Goal: Information Seeking & Learning: Check status

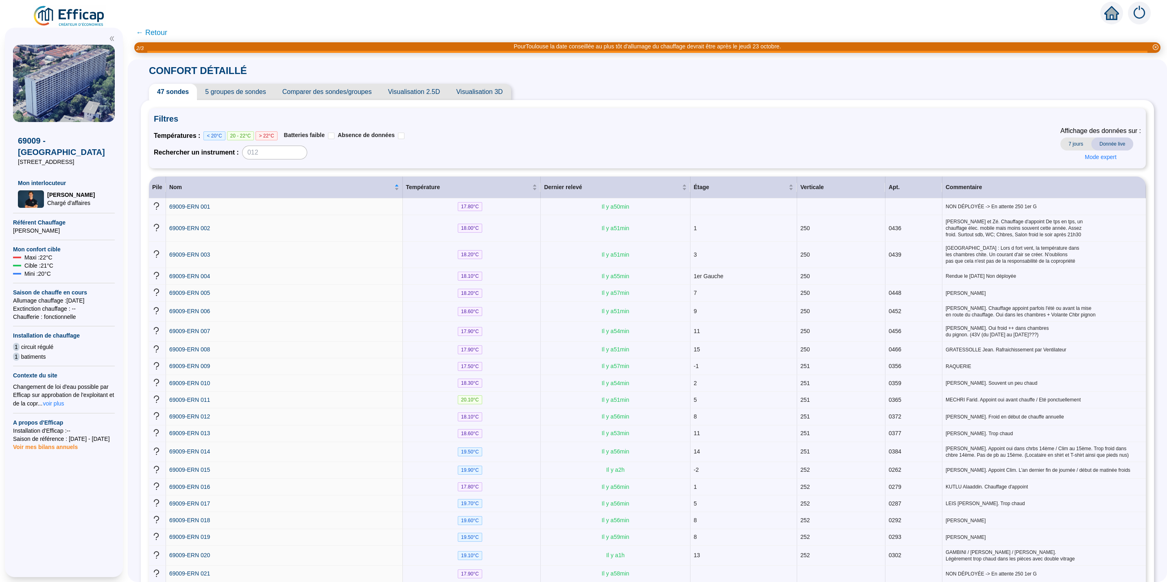
click at [407, 92] on span "Visualisation 2.5D" at bounding box center [414, 92] width 68 height 16
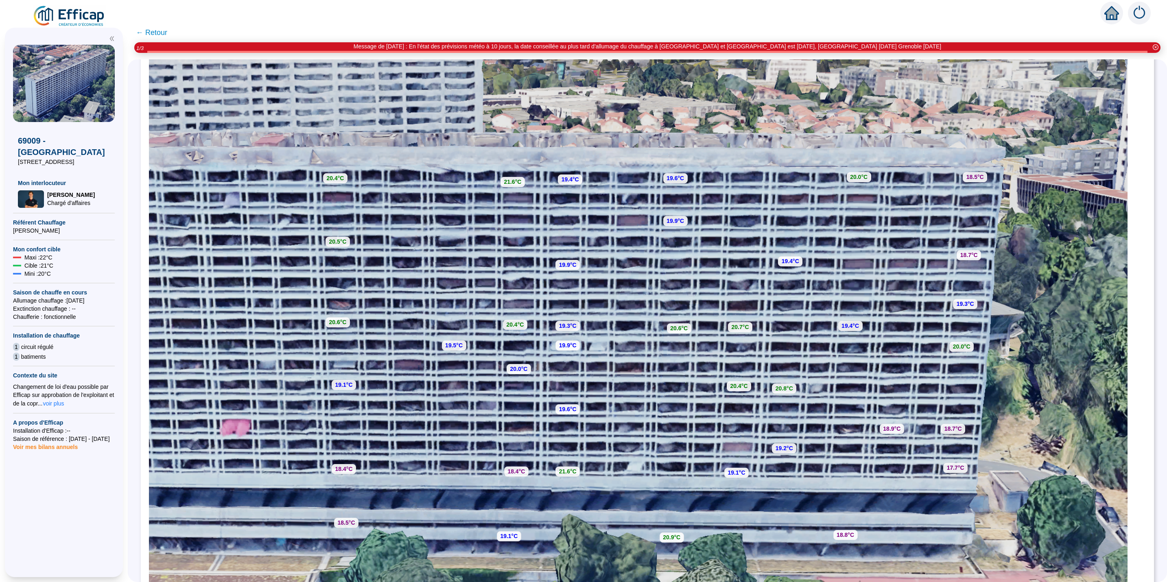
scroll to position [192, 0]
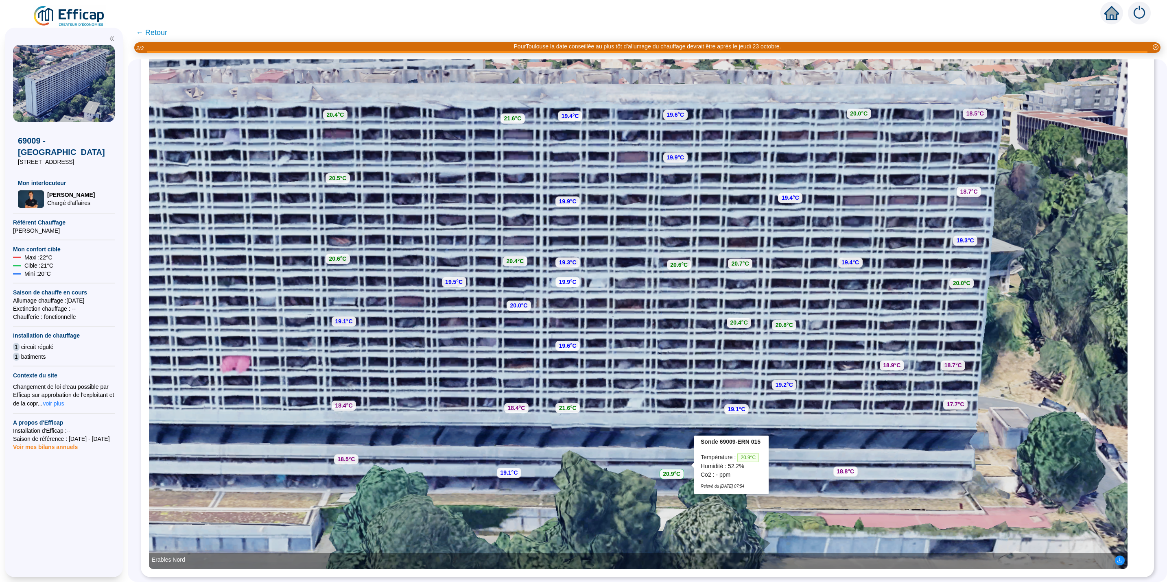
click at [680, 471] on strong "20.9°C" at bounding box center [671, 474] width 17 height 7
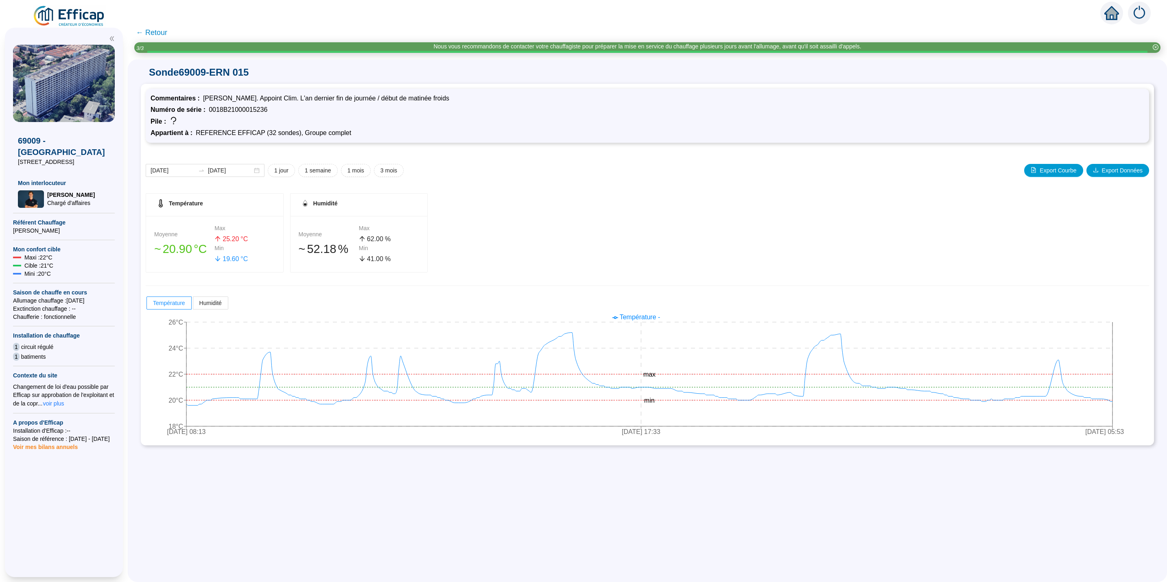
click at [162, 29] on span "← Retour" at bounding box center [151, 32] width 31 height 11
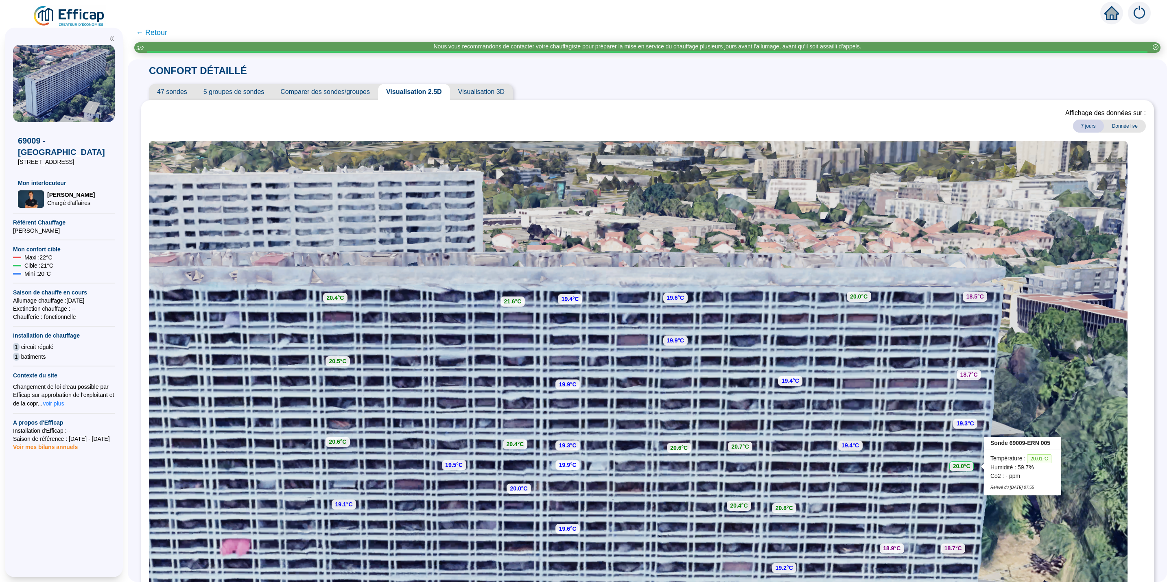
click at [967, 468] on strong "20.0°C" at bounding box center [961, 466] width 17 height 7
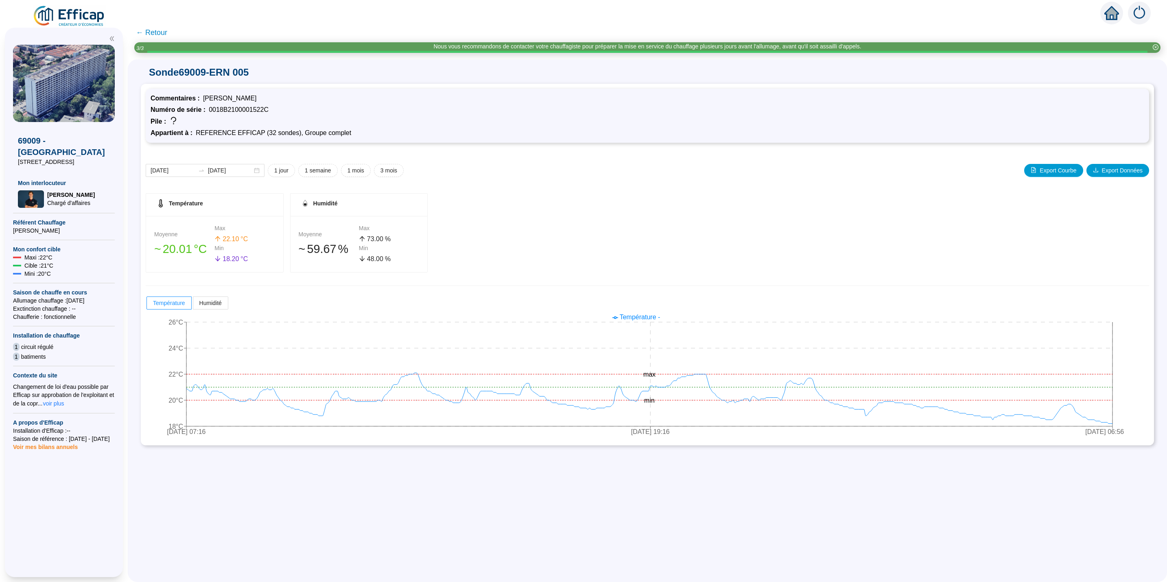
click at [163, 31] on span "← Retour" at bounding box center [151, 32] width 31 height 11
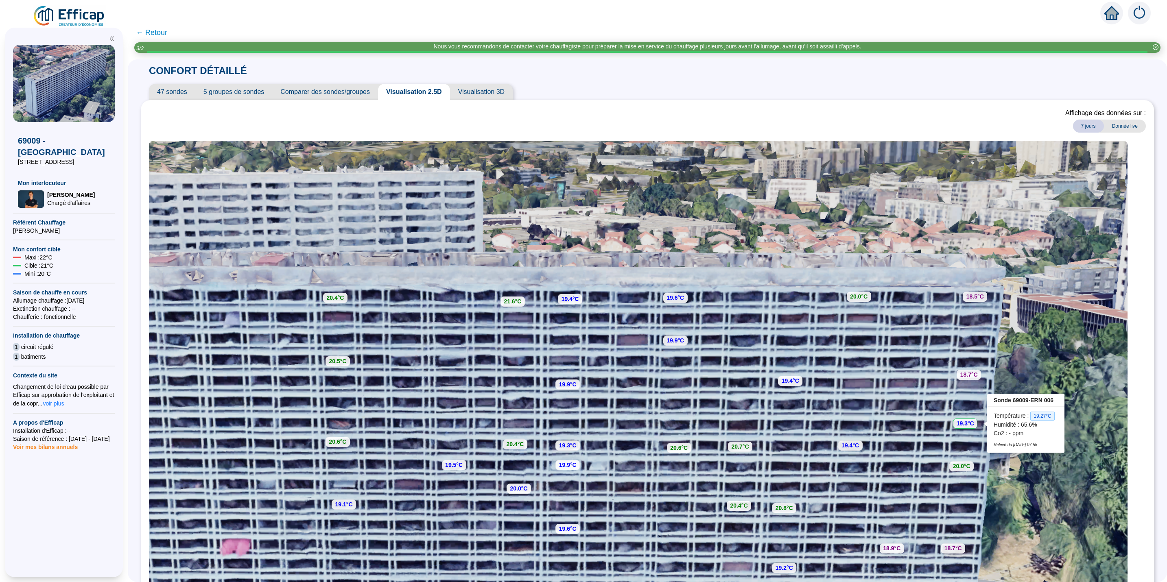
click at [974, 422] on strong "19.3°C" at bounding box center [965, 423] width 17 height 7
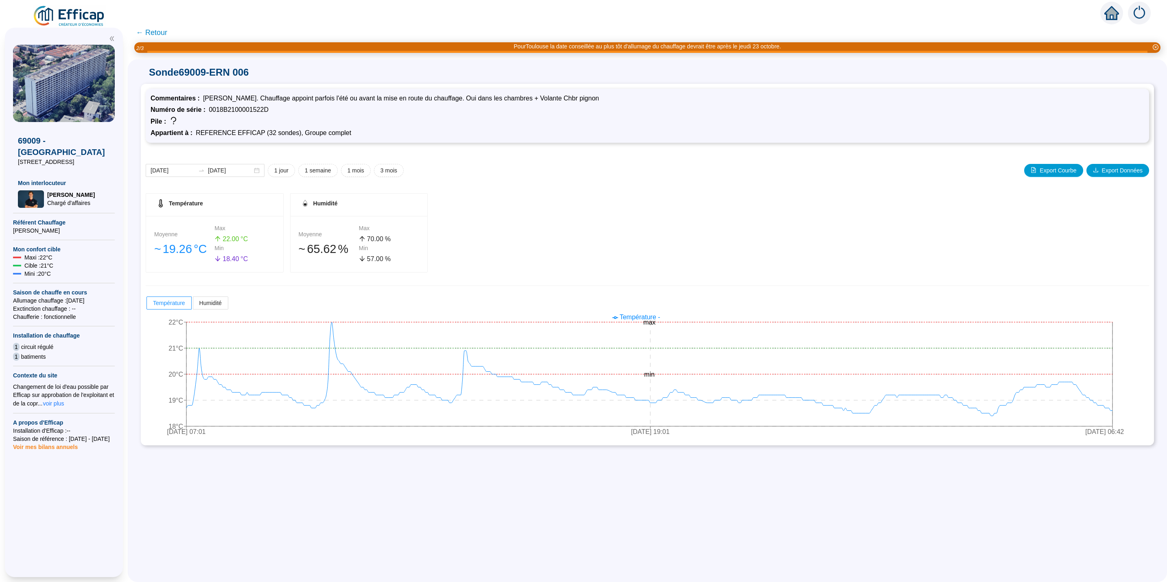
click at [166, 28] on span "← Retour" at bounding box center [151, 32] width 31 height 11
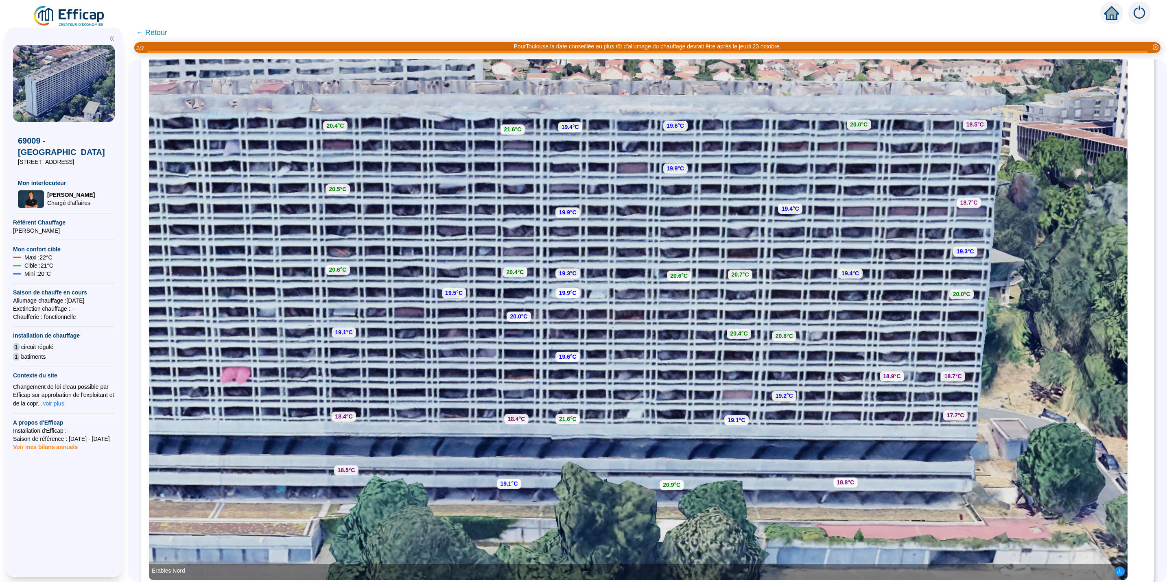
scroll to position [192, 0]
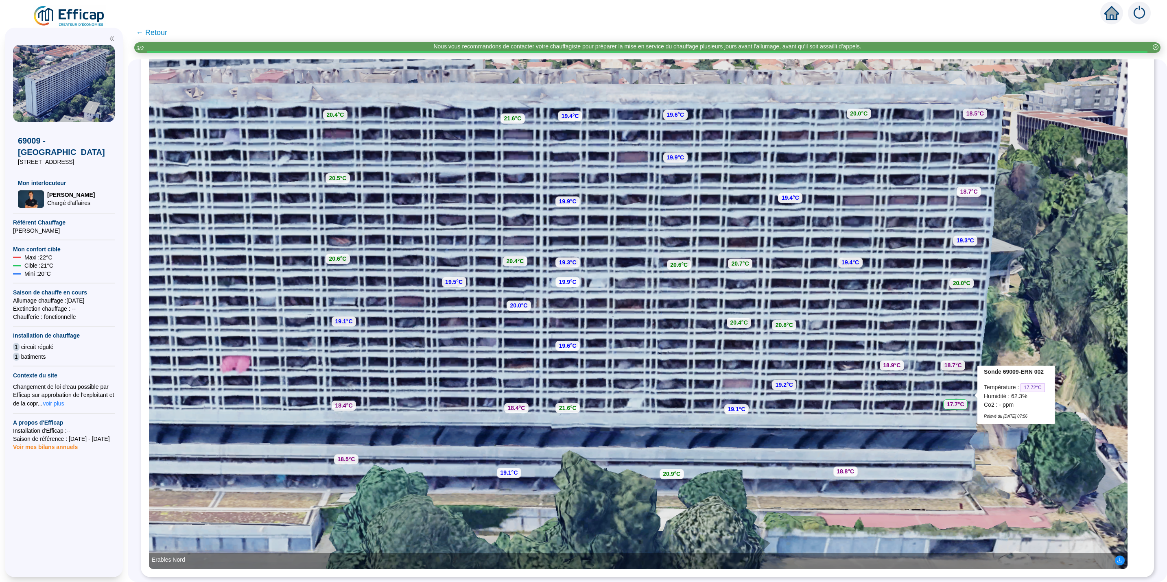
click at [960, 401] on strong "17.7°C" at bounding box center [955, 404] width 17 height 7
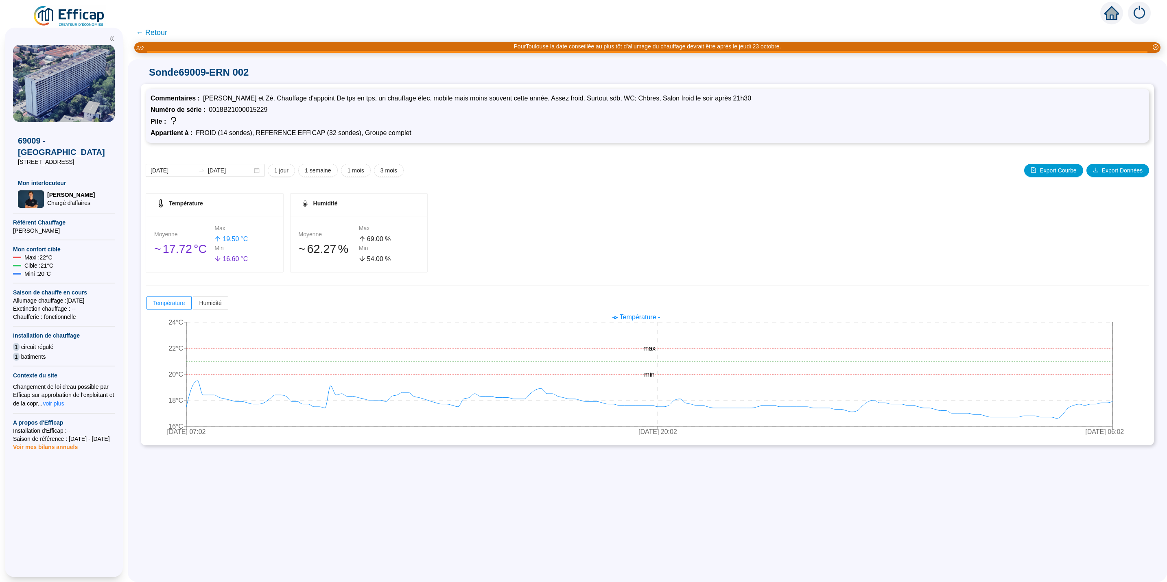
click at [167, 33] on span "← Retour" at bounding box center [151, 32] width 31 height 11
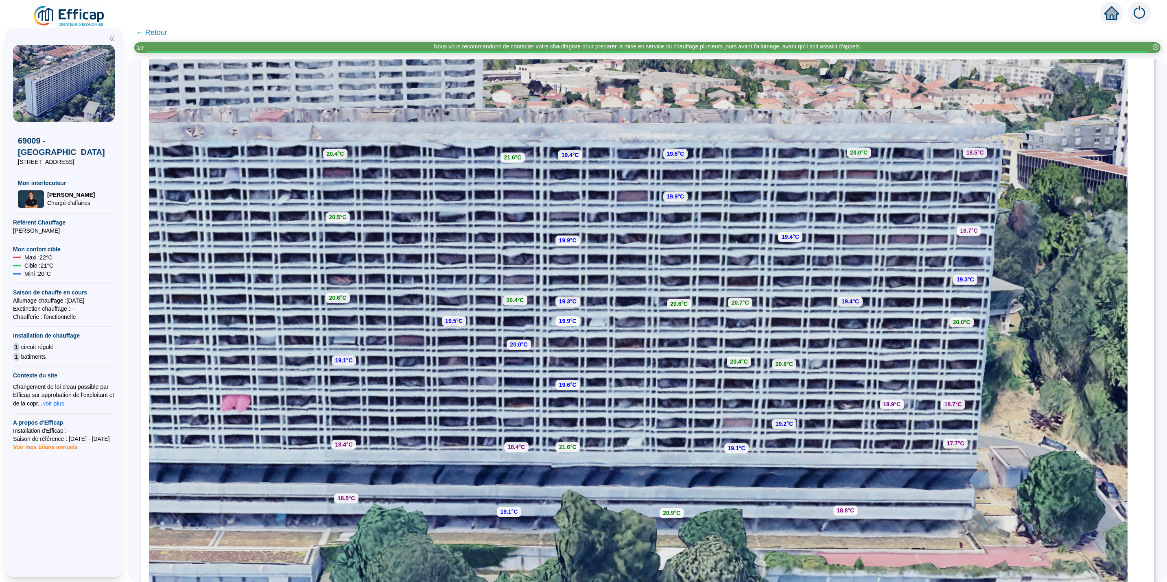
scroll to position [183, 0]
